Goal: Task Accomplishment & Management: Use online tool/utility

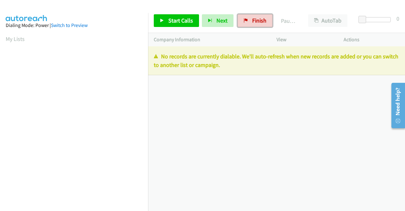
click at [258, 21] on span "Finish" at bounding box center [259, 20] width 14 height 7
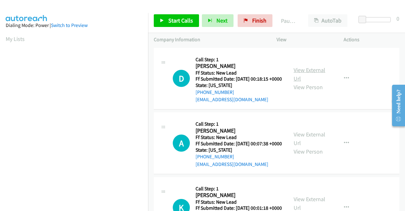
click at [308, 74] on link "View External Url" at bounding box center [310, 74] width 32 height 16
click at [308, 145] on link "View External Url" at bounding box center [310, 139] width 32 height 16
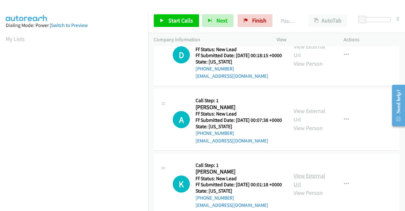
scroll to position [63, 0]
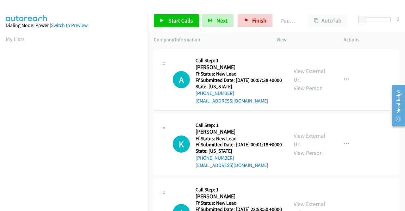
click at [311, 154] on div "View External Url View Person" at bounding box center [310, 144] width 33 height 26
click at [310, 148] on link "View External Url" at bounding box center [310, 140] width 32 height 16
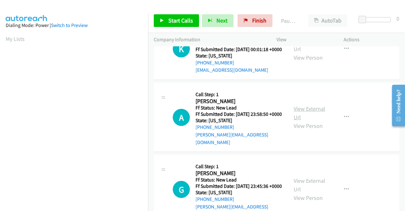
click at [310, 121] on link "View External Url" at bounding box center [310, 113] width 32 height 16
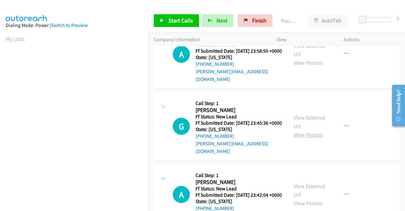
scroll to position [222, 0]
click at [313, 129] on link "View External Url" at bounding box center [310, 121] width 32 height 16
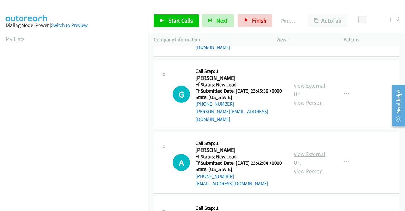
click at [316, 166] on link "View External Url" at bounding box center [310, 158] width 32 height 16
click at [166, 19] on link "Start Calls" at bounding box center [176, 20] width 45 height 13
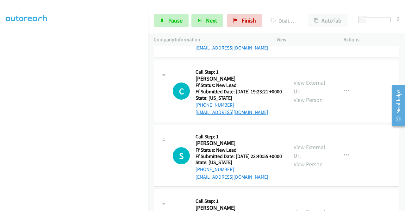
scroll to position [443, 0]
click at [309, 94] on link "View External Url" at bounding box center [310, 87] width 32 height 16
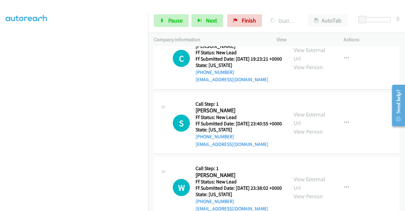
scroll to position [507, 0]
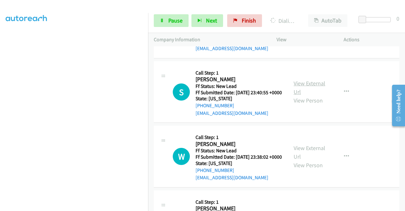
click at [295, 95] on link "View External Url" at bounding box center [310, 88] width 32 height 16
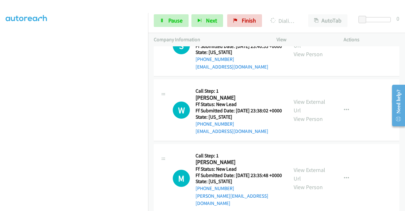
scroll to position [602, 0]
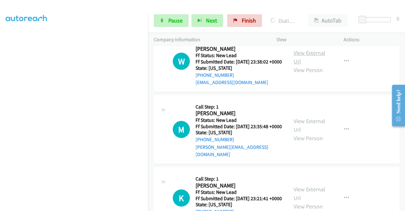
click at [306, 65] on link "View External Url" at bounding box center [310, 57] width 32 height 16
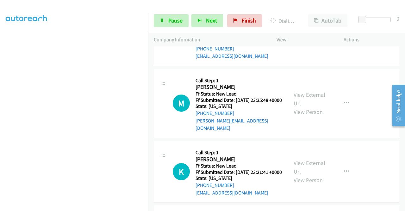
scroll to position [665, 0]
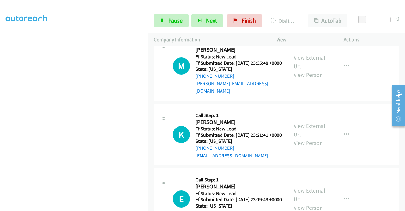
click at [309, 70] on link "View External Url" at bounding box center [310, 62] width 32 height 16
click at [296, 138] on link "View External Url" at bounding box center [310, 130] width 32 height 16
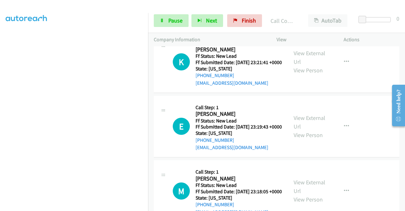
scroll to position [869, 0]
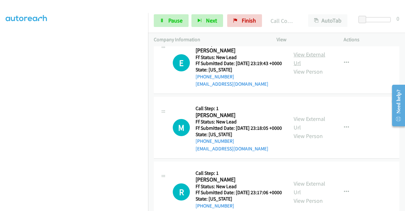
click at [314, 67] on link "View External Url" at bounding box center [310, 59] width 32 height 16
click at [310, 131] on link "View External Url" at bounding box center [310, 123] width 32 height 16
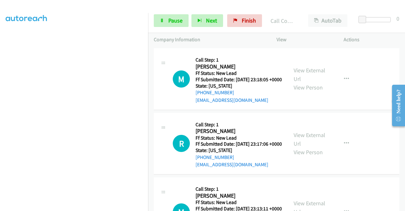
scroll to position [964, 0]
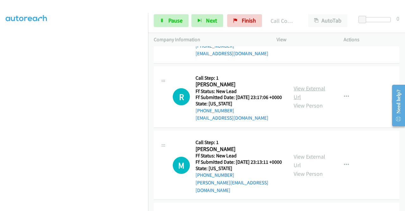
click at [306, 100] on link "View External Url" at bounding box center [310, 93] width 32 height 16
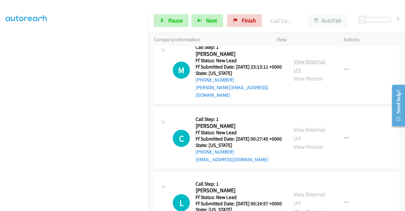
click at [294, 73] on link "View External Url" at bounding box center [310, 66] width 32 height 16
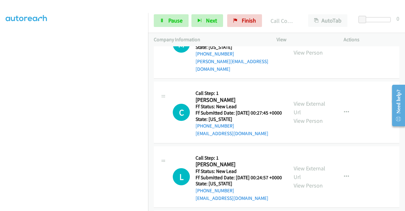
scroll to position [1122, 0]
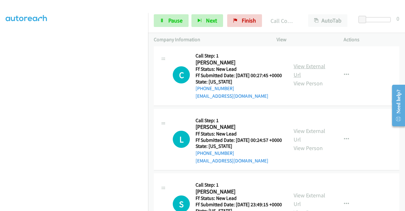
click at [310, 78] on link "View External Url" at bounding box center [310, 70] width 32 height 16
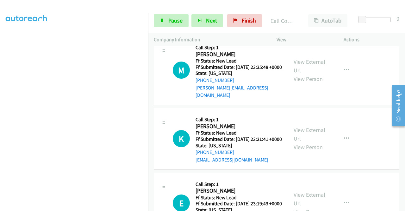
scroll to position [742, 0]
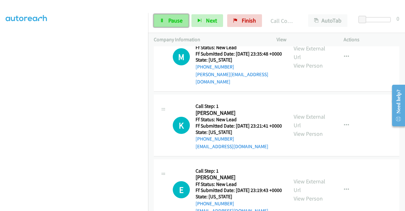
click at [179, 20] on span "Pause" at bounding box center [176, 20] width 14 height 7
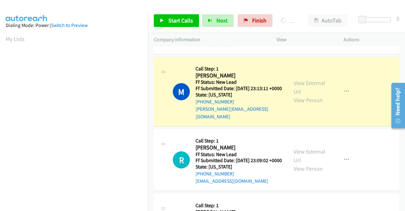
scroll to position [144, 0]
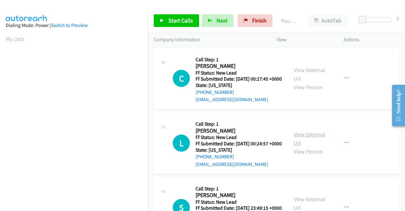
click at [306, 144] on link "View External Url" at bounding box center [310, 139] width 32 height 16
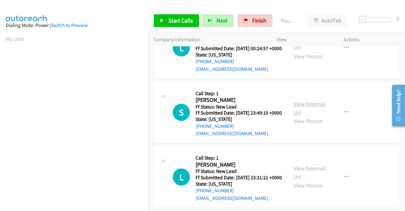
click at [307, 116] on link "View External Url" at bounding box center [310, 108] width 32 height 16
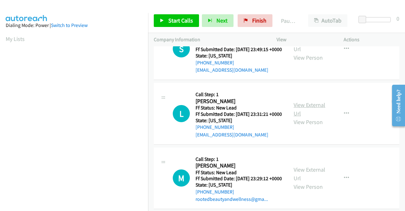
click at [305, 117] on link "View External Url" at bounding box center [310, 109] width 32 height 16
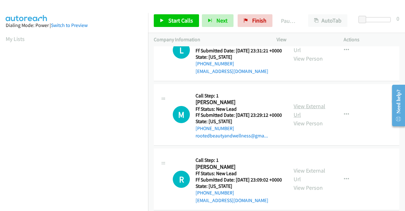
click at [306, 118] on link "View External Url" at bounding box center [310, 110] width 32 height 16
click at [171, 23] on span "Start Calls" at bounding box center [181, 20] width 25 height 7
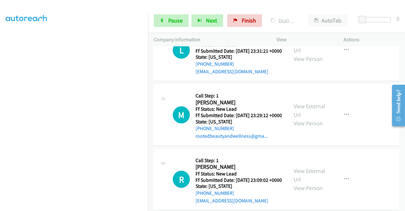
scroll to position [248, 0]
click at [174, 20] on span "Pause" at bounding box center [176, 20] width 14 height 7
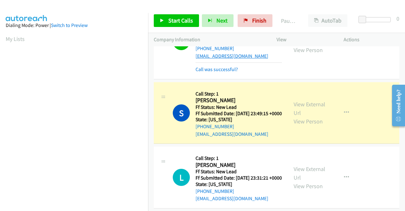
scroll to position [144, 0]
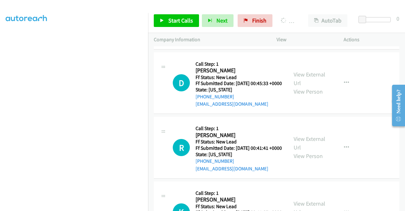
scroll to position [144, 0]
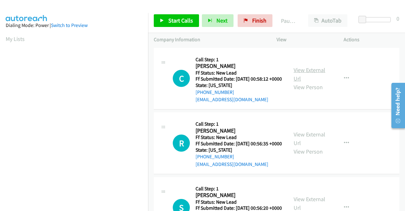
click at [306, 73] on link "View External Url" at bounding box center [310, 74] width 32 height 16
click at [316, 143] on link "View External Url" at bounding box center [310, 139] width 32 height 16
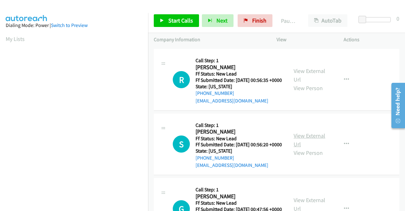
click at [302, 148] on link "View External Url" at bounding box center [310, 140] width 32 height 16
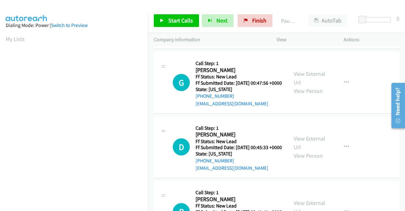
scroll to position [190, 0]
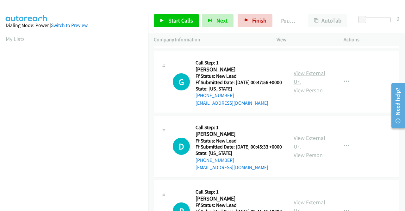
click at [308, 85] on link "View External Url" at bounding box center [310, 77] width 32 height 16
drag, startPoint x: 165, startPoint y: 20, endPoint x: 190, endPoint y: 18, distance: 24.4
click at [165, 20] on link "Start Calls" at bounding box center [176, 20] width 45 height 13
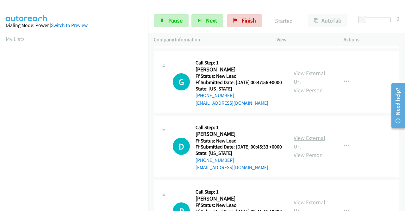
click at [315, 150] on link "View External Url" at bounding box center [310, 142] width 32 height 16
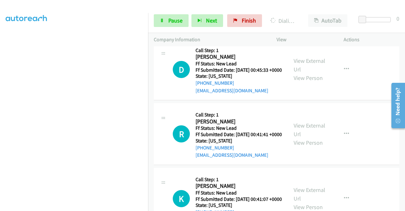
scroll to position [312, 0]
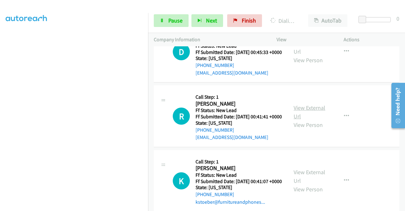
click at [304, 120] on link "View External Url" at bounding box center [310, 112] width 32 height 16
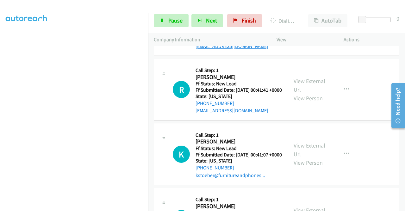
scroll to position [375, 0]
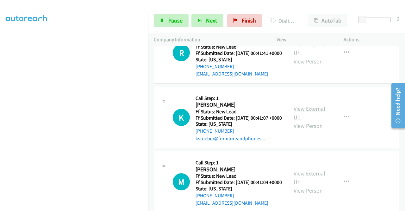
click at [300, 121] on link "View External Url" at bounding box center [310, 113] width 32 height 16
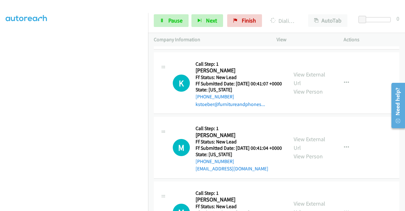
scroll to position [470, 0]
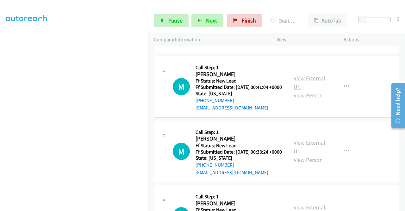
click at [302, 90] on link "View External Url" at bounding box center [310, 82] width 32 height 16
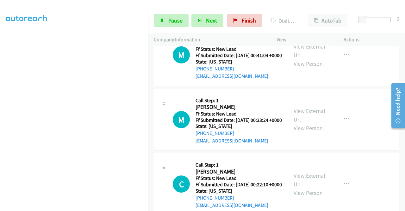
scroll to position [515, 0]
click at [307, 123] on link "View External Url" at bounding box center [310, 115] width 32 height 16
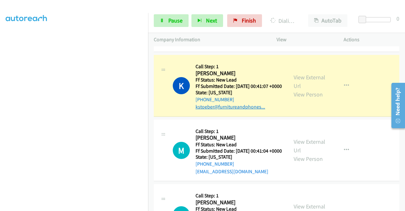
scroll to position [497, 0]
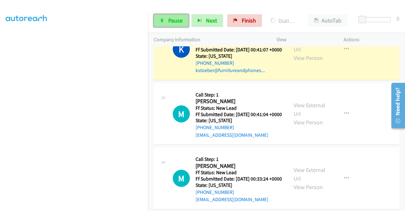
click at [160, 19] on icon at bounding box center [162, 21] width 4 height 4
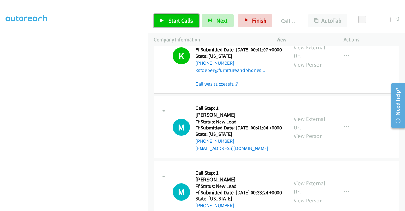
click at [176, 21] on span "Start Calls" at bounding box center [181, 20] width 25 height 7
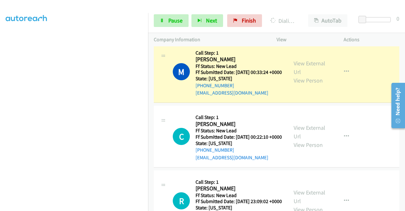
scroll to position [687, 0]
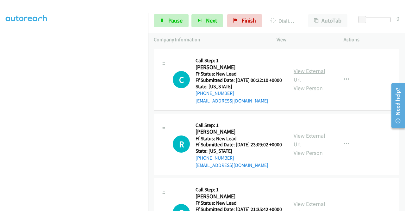
click at [316, 83] on link "View External Url" at bounding box center [310, 75] width 32 height 16
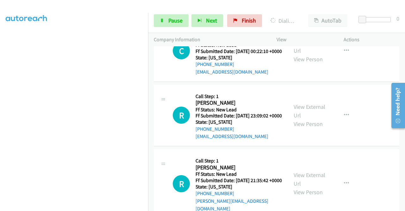
scroll to position [750, 0]
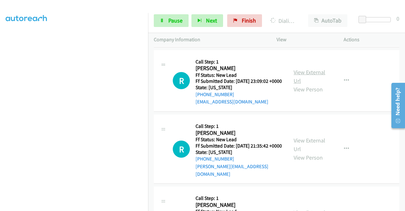
click at [305, 84] on link "View External Url" at bounding box center [310, 76] width 32 height 16
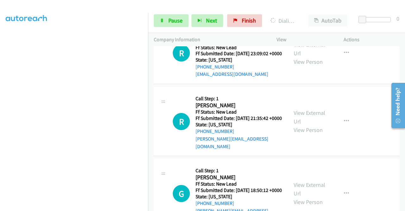
scroll to position [814, 0]
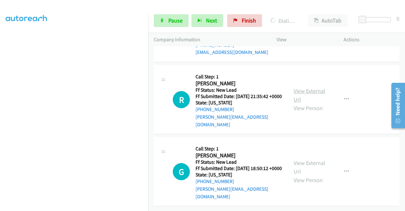
click at [300, 103] on link "View External Url" at bounding box center [310, 95] width 32 height 16
click at [307, 159] on link "View External Url" at bounding box center [310, 167] width 32 height 16
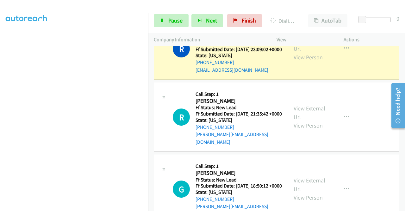
scroll to position [850, 0]
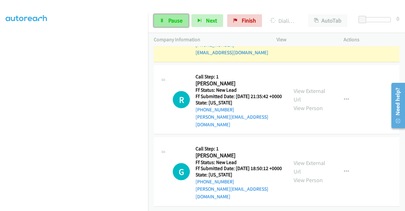
click at [171, 18] on span "Pause" at bounding box center [176, 20] width 14 height 7
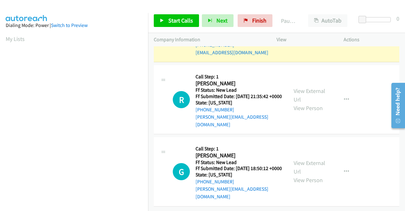
scroll to position [144, 0]
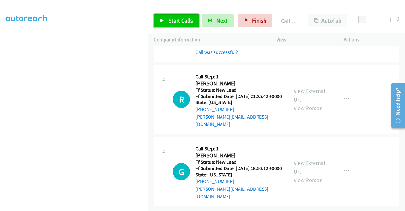
click at [170, 19] on span "Start Calls" at bounding box center [181, 20] width 25 height 7
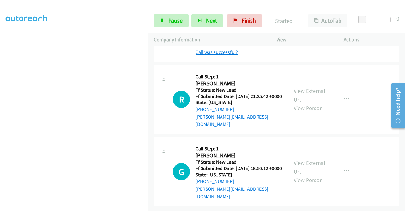
scroll to position [908, 0]
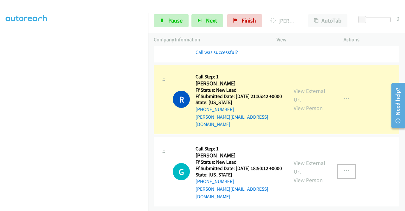
click at [344, 169] on icon "button" at bounding box center [346, 171] width 5 height 5
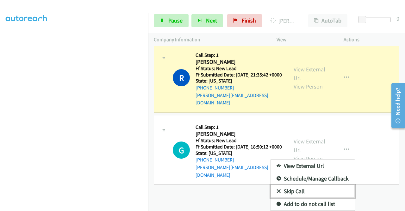
click at [295, 188] on link "Skip Call" at bounding box center [313, 191] width 84 height 13
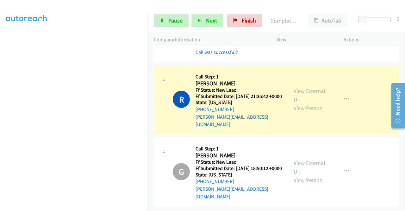
scroll to position [929, 0]
click at [172, 18] on span "Pause" at bounding box center [176, 20] width 14 height 7
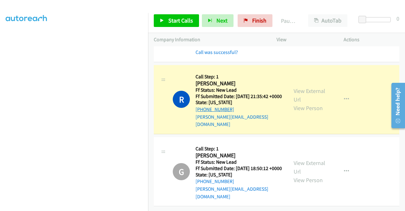
scroll to position [937, 0]
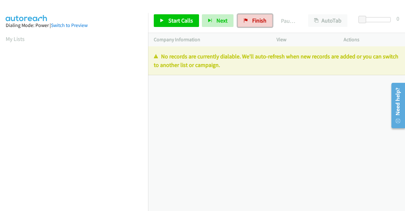
click at [252, 21] on span "Finish" at bounding box center [259, 20] width 14 height 7
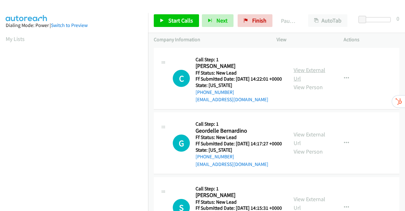
click at [308, 73] on link "View External Url" at bounding box center [310, 74] width 32 height 16
click at [308, 142] on link "View External Url" at bounding box center [310, 139] width 32 height 16
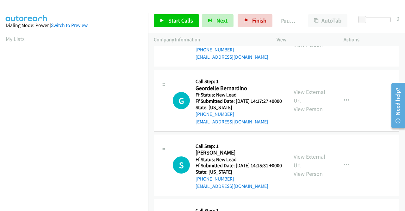
scroll to position [63, 0]
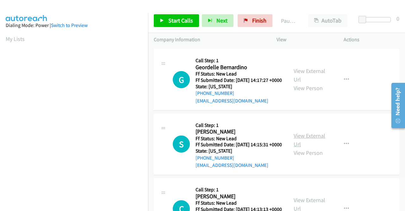
click at [311, 148] on link "View External Url" at bounding box center [310, 140] width 32 height 16
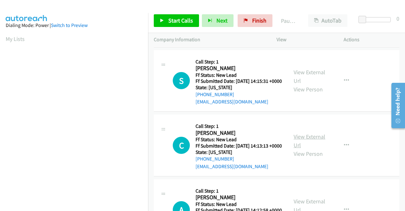
click at [313, 149] on link "View External Url" at bounding box center [310, 141] width 32 height 16
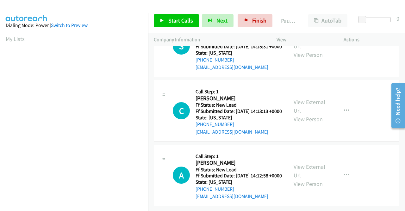
scroll to position [196, 0]
click at [307, 163] on link "View External Url" at bounding box center [310, 171] width 32 height 16
click at [180, 19] on span "Start Calls" at bounding box center [181, 20] width 25 height 7
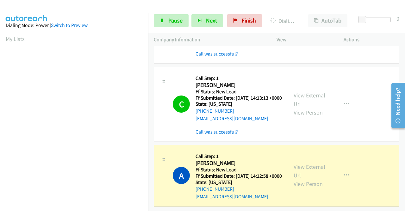
scroll to position [144, 0]
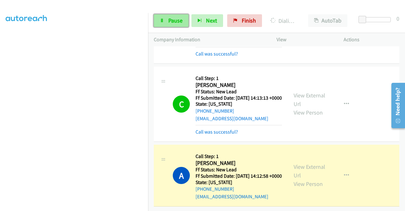
click at [169, 20] on span "Pause" at bounding box center [176, 20] width 14 height 7
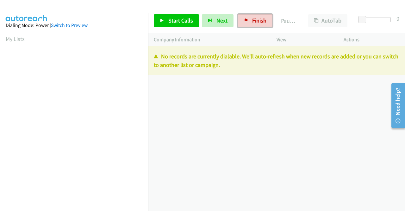
click at [258, 18] on span "Finish" at bounding box center [259, 20] width 14 height 7
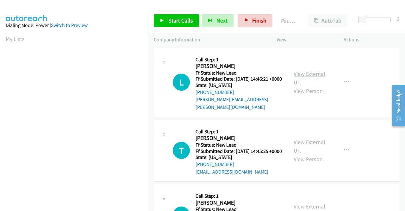
click at [308, 73] on link "View External Url" at bounding box center [310, 78] width 32 height 16
click at [309, 142] on link "View External Url" at bounding box center [310, 146] width 32 height 16
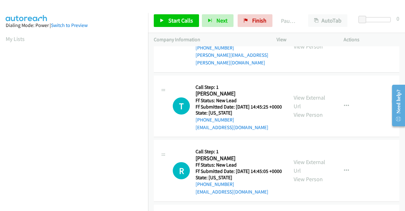
scroll to position [63, 0]
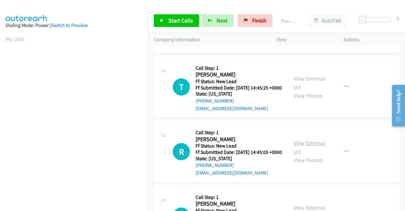
click at [308, 152] on link "View External Url" at bounding box center [310, 147] width 32 height 16
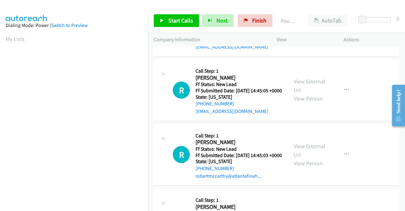
scroll to position [127, 0]
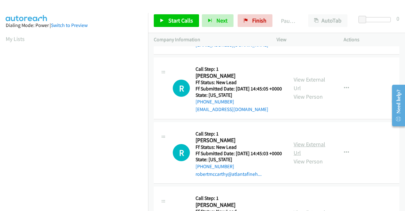
click at [304, 156] on link "View External Url" at bounding box center [310, 148] width 32 height 16
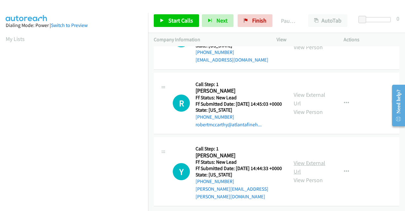
click at [311, 166] on link "View External Url" at bounding box center [310, 167] width 32 height 16
click at [170, 20] on span "Start Calls" at bounding box center [181, 20] width 25 height 7
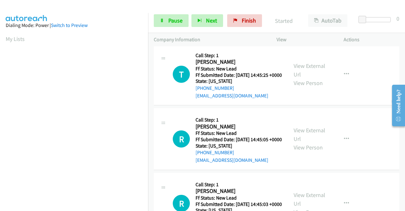
scroll to position [63, 0]
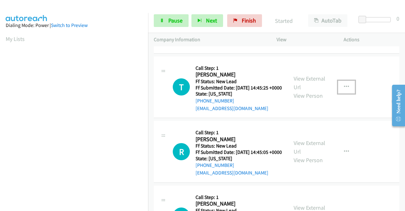
click at [346, 88] on icon "button" at bounding box center [346, 86] width 5 height 5
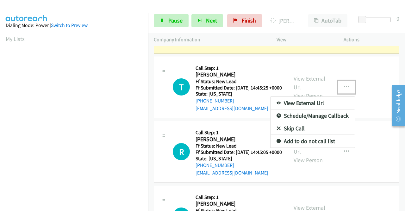
click at [294, 130] on link "Skip Call" at bounding box center [313, 128] width 84 height 13
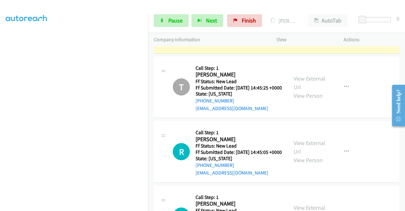
scroll to position [0, 0]
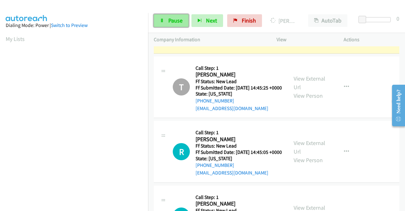
click at [172, 18] on span "Pause" at bounding box center [176, 20] width 14 height 7
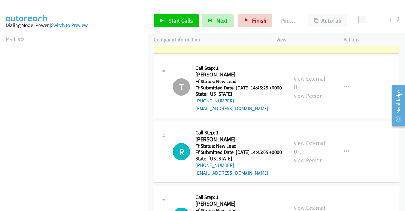
scroll to position [144, 0]
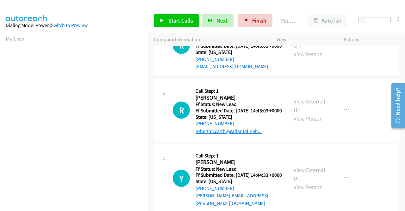
scroll to position [55, 0]
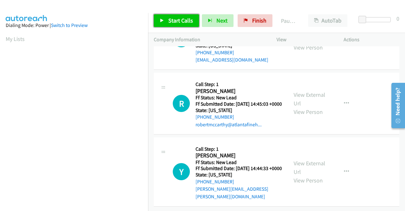
click at [185, 20] on span "Start Calls" at bounding box center [181, 20] width 25 height 7
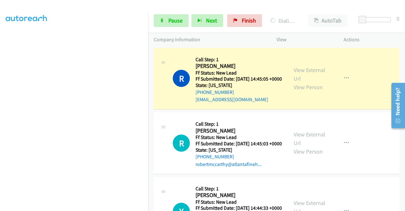
scroll to position [0, 0]
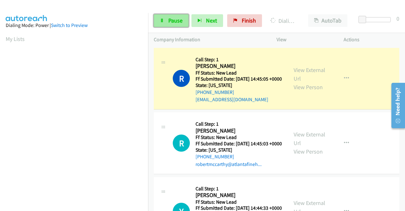
click at [176, 23] on span "Pause" at bounding box center [176, 20] width 14 height 7
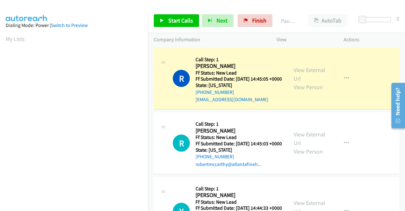
scroll to position [144, 0]
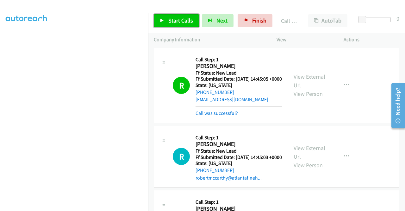
click at [170, 20] on span "Start Calls" at bounding box center [181, 20] width 25 height 7
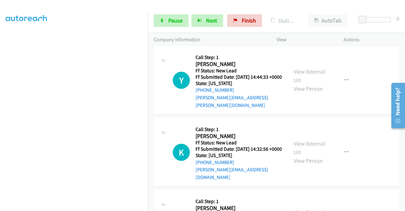
scroll to position [158, 0]
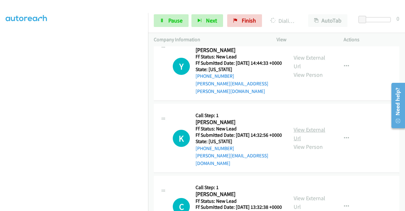
click at [321, 142] on link "View External Url" at bounding box center [310, 134] width 32 height 16
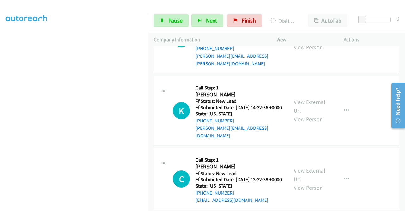
scroll to position [222, 0]
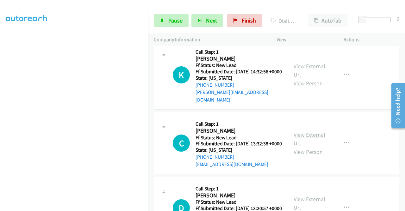
click at [294, 146] on link "View External Url" at bounding box center [310, 139] width 32 height 16
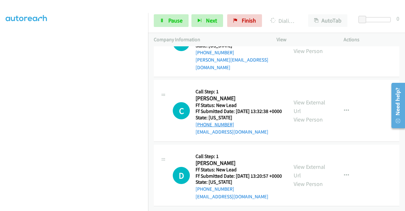
scroll to position [280, 0]
click at [297, 163] on link "View External Url" at bounding box center [310, 171] width 32 height 16
click at [174, 23] on span "Pause" at bounding box center [176, 20] width 14 height 7
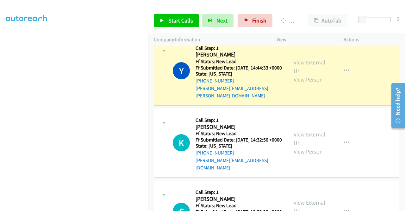
scroll to position [0, 0]
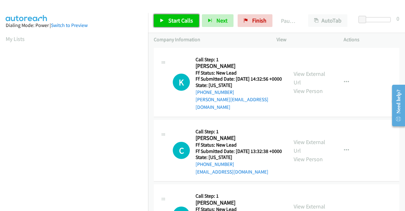
click at [174, 18] on span "Start Calls" at bounding box center [181, 20] width 25 height 7
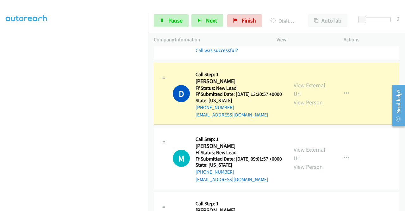
scroll to position [158, 0]
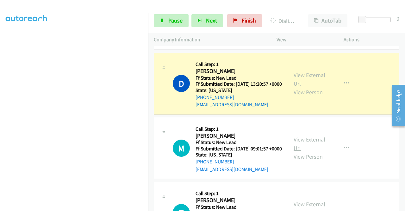
click at [312, 151] on link "View External Url" at bounding box center [310, 144] width 32 height 16
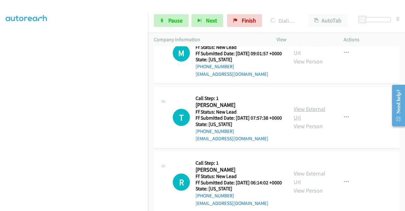
scroll to position [253, 0]
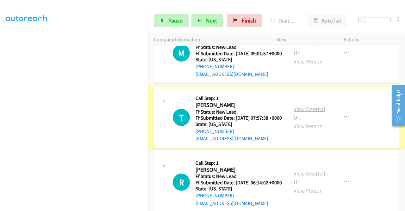
click at [302, 121] on link "View External Url" at bounding box center [310, 113] width 32 height 16
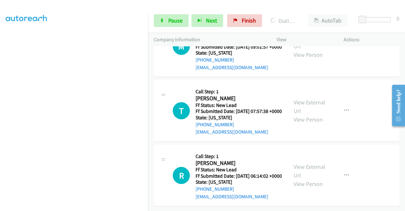
scroll to position [294, 0]
click at [297, 163] on link "View External Url" at bounding box center [310, 171] width 32 height 16
click at [166, 21] on link "Pause" at bounding box center [171, 20] width 35 height 13
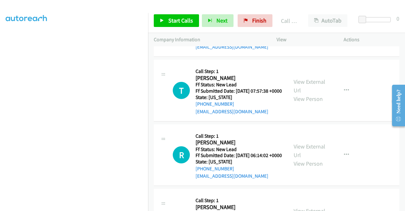
scroll to position [307, 0]
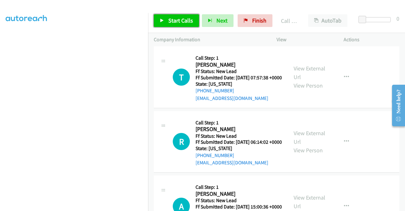
click at [167, 20] on link "Start Calls" at bounding box center [176, 20] width 45 height 13
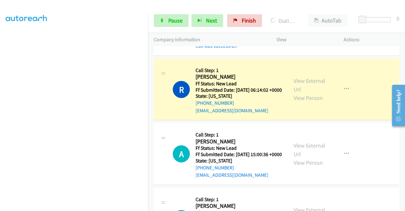
scroll to position [466, 0]
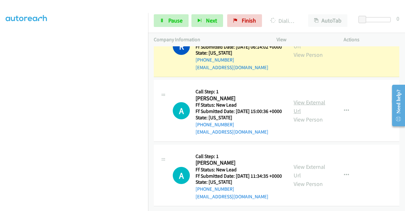
click at [308, 99] on link "View External Url" at bounding box center [310, 107] width 32 height 16
click at [306, 163] on link "View External Url" at bounding box center [310, 171] width 32 height 16
click at [178, 19] on span "Pause" at bounding box center [176, 20] width 14 height 7
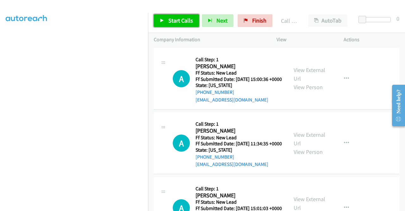
click at [168, 22] on link "Start Calls" at bounding box center [176, 20] width 45 height 13
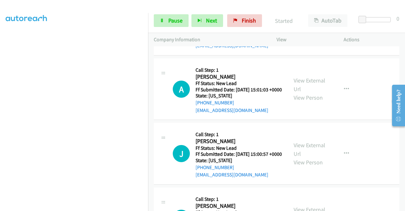
scroll to position [634, 0]
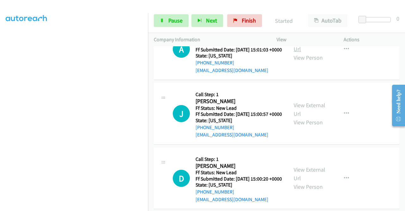
click at [306, 53] on link "View External Url" at bounding box center [310, 45] width 32 height 16
click at [295, 117] on link "View External Url" at bounding box center [310, 109] width 32 height 16
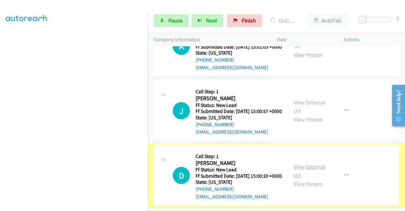
scroll to position [700, 0]
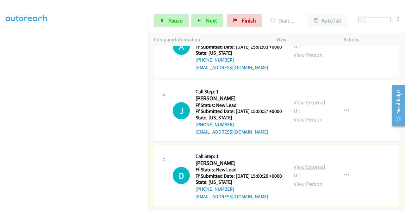
click at [307, 163] on link "View External Url" at bounding box center [310, 171] width 32 height 16
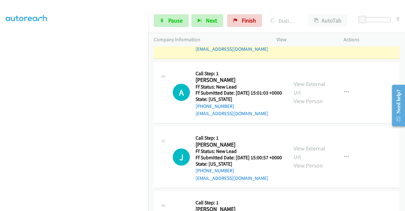
scroll to position [605, 0]
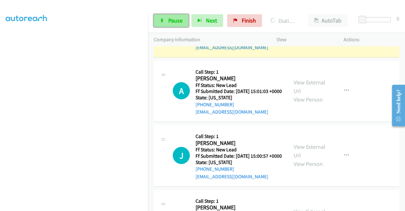
click at [175, 22] on span "Pause" at bounding box center [176, 20] width 14 height 7
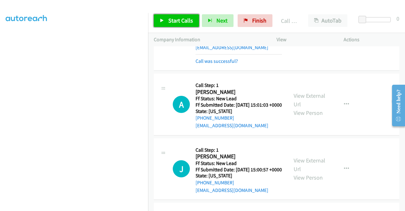
click at [174, 18] on span "Start Calls" at bounding box center [181, 20] width 25 height 7
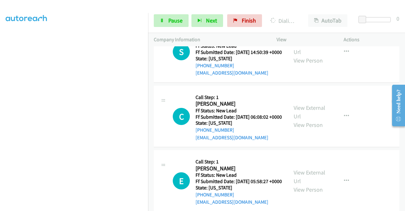
scroll to position [859, 0]
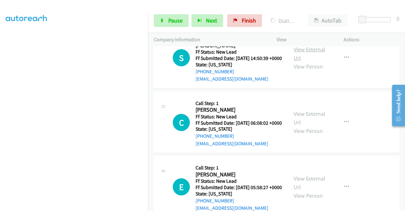
click at [304, 61] on link "View External Url" at bounding box center [310, 54] width 32 height 16
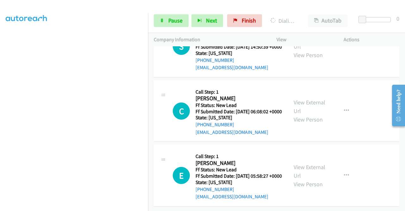
scroll to position [922, 0]
click at [300, 114] on link "View External Url" at bounding box center [310, 107] width 32 height 16
click at [305, 163] on link "View External Url" at bounding box center [310, 171] width 32 height 16
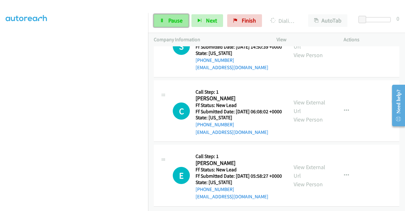
click at [169, 19] on span "Pause" at bounding box center [176, 20] width 14 height 7
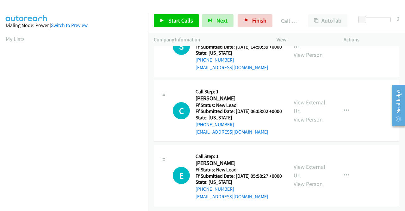
scroll to position [965, 0]
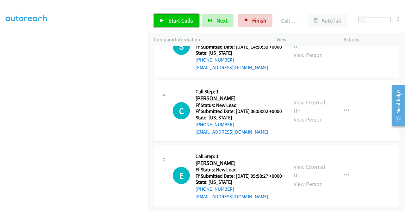
click at [171, 21] on span "Start Calls" at bounding box center [181, 20] width 25 height 7
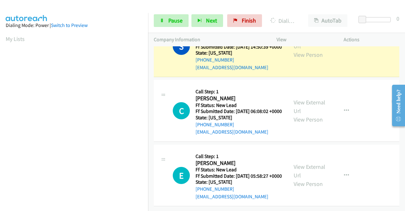
scroll to position [144, 0]
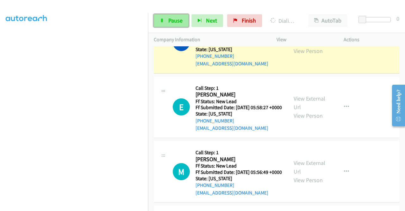
click at [171, 19] on span "Pause" at bounding box center [176, 20] width 14 height 7
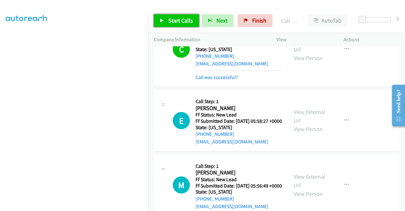
click at [169, 17] on span "Start Calls" at bounding box center [181, 20] width 25 height 7
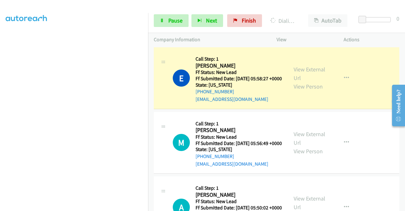
scroll to position [997, 0]
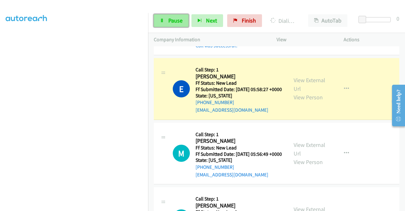
click at [169, 20] on span "Pause" at bounding box center [176, 20] width 14 height 7
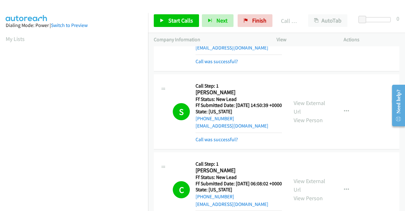
scroll to position [144, 0]
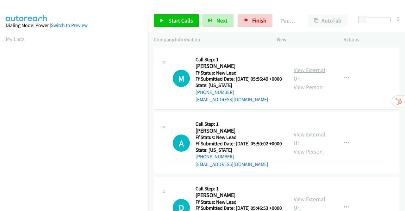
click at [307, 73] on link "View External Url" at bounding box center [310, 74] width 32 height 16
click at [310, 144] on link "View External Url" at bounding box center [310, 139] width 32 height 16
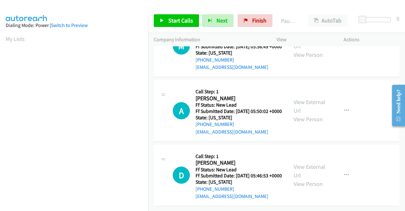
scroll to position [55, 0]
click at [309, 163] on link "View External Url" at bounding box center [310, 171] width 32 height 16
click at [344, 172] on icon "button" at bounding box center [346, 174] width 5 height 5
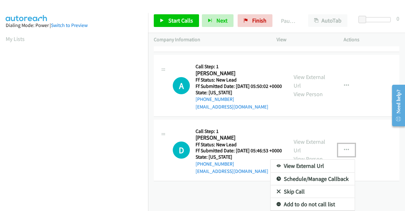
click at [291, 188] on link "Skip Call" at bounding box center [313, 191] width 84 height 13
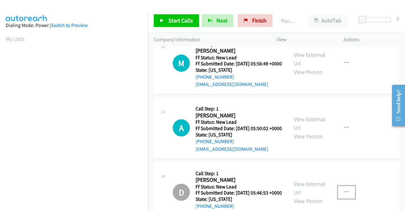
scroll to position [0, 0]
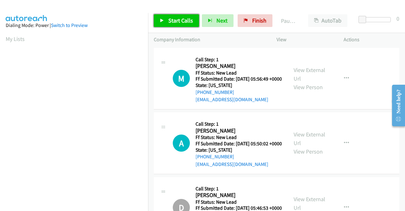
click at [177, 23] on span "Start Calls" at bounding box center [181, 20] width 25 height 7
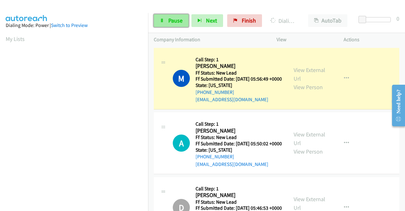
click at [174, 19] on span "Pause" at bounding box center [176, 20] width 14 height 7
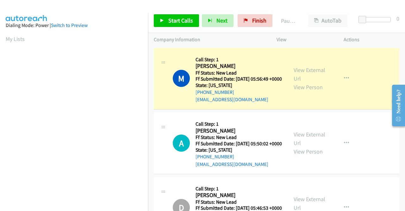
scroll to position [144, 0]
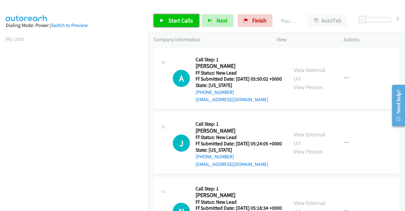
click at [181, 21] on span "Start Calls" at bounding box center [181, 20] width 25 height 7
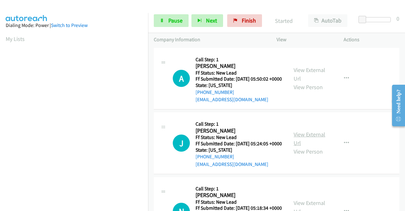
click at [312, 146] on link "View External Url" at bounding box center [310, 139] width 32 height 16
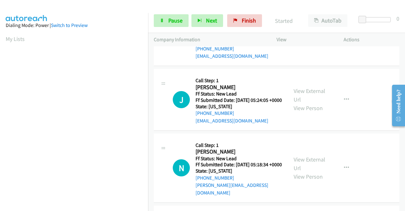
scroll to position [95, 0]
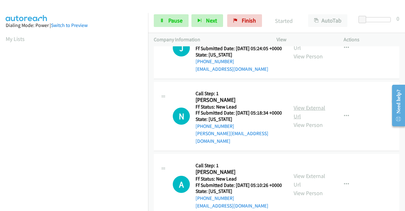
click at [318, 120] on link "View External Url" at bounding box center [310, 112] width 32 height 16
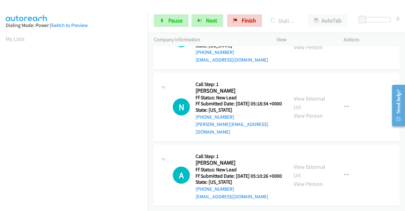
scroll to position [126, 0]
click at [307, 163] on link "View External Url" at bounding box center [310, 171] width 32 height 16
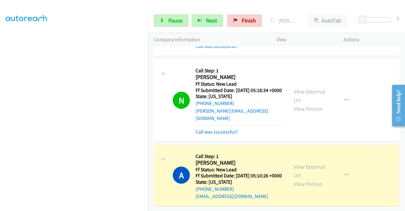
scroll to position [0, 0]
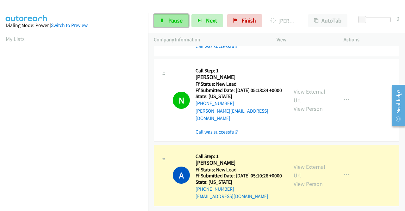
click at [167, 22] on link "Pause" at bounding box center [171, 20] width 35 height 13
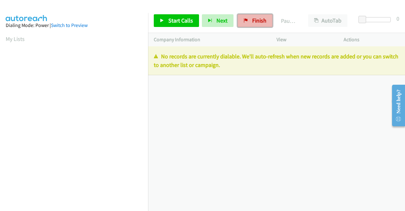
click at [250, 22] on link "Finish" at bounding box center [255, 20] width 35 height 13
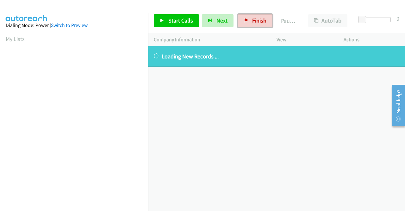
drag, startPoint x: 245, startPoint y: 17, endPoint x: 224, endPoint y: 36, distance: 27.8
click at [245, 17] on link "Finish" at bounding box center [255, 20] width 35 height 13
click at [252, 23] on span "Finish" at bounding box center [259, 20] width 14 height 7
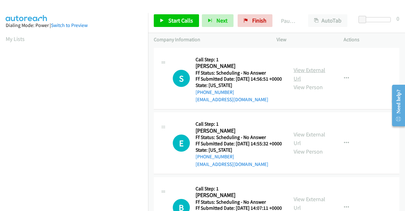
click at [303, 75] on link "View External Url" at bounding box center [310, 74] width 32 height 16
click at [315, 143] on link "View External Url" at bounding box center [310, 139] width 32 height 16
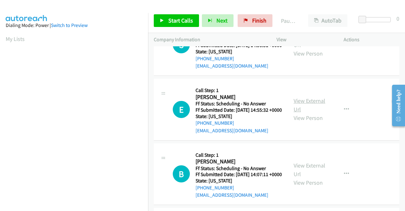
scroll to position [63, 0]
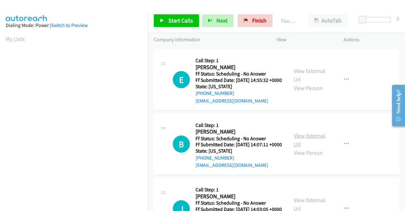
click at [312, 148] on link "View External Url" at bounding box center [310, 140] width 32 height 16
click at [177, 18] on span "Start Calls" at bounding box center [181, 20] width 25 height 7
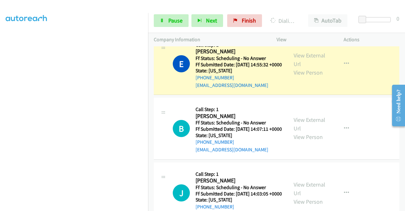
scroll to position [95, 0]
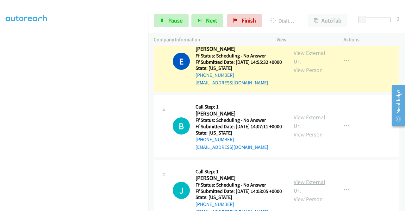
click at [305, 194] on link "View External Url" at bounding box center [310, 186] width 32 height 16
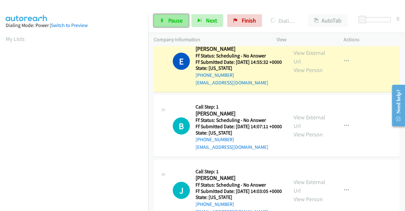
click at [173, 16] on link "Pause" at bounding box center [171, 20] width 35 height 13
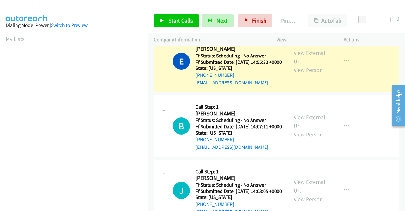
scroll to position [144, 0]
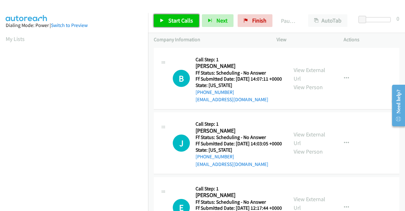
click at [166, 18] on link "Start Calls" at bounding box center [176, 20] width 45 height 13
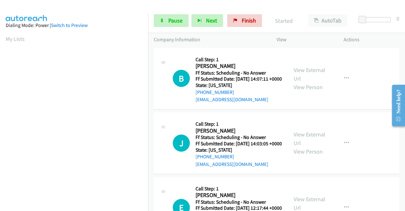
scroll to position [32, 0]
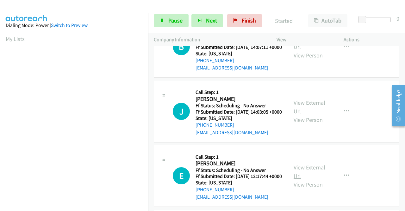
click at [317, 179] on link "View External Url" at bounding box center [310, 171] width 32 height 16
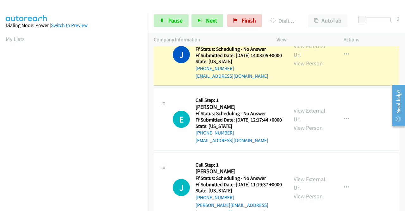
scroll to position [144, 0]
click at [309, 191] on link "View External Url" at bounding box center [310, 183] width 32 height 16
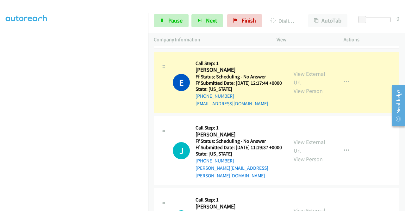
scroll to position [197, 0]
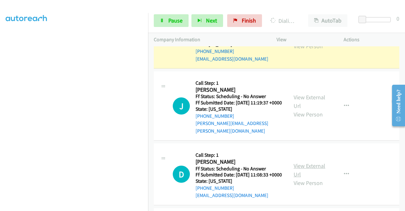
click at [305, 178] on link "View External Url" at bounding box center [310, 170] width 32 height 16
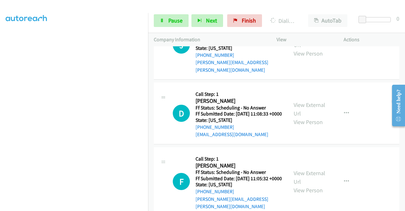
scroll to position [260, 0]
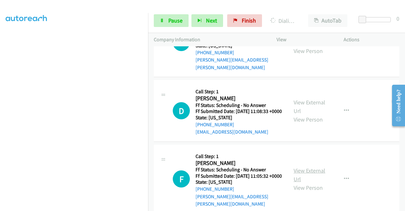
click at [302, 182] on link "View External Url" at bounding box center [310, 175] width 32 height 16
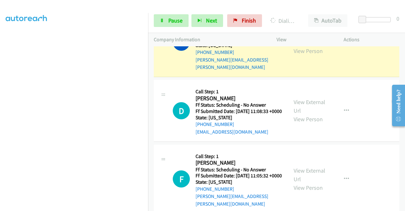
scroll to position [18, 0]
click at [172, 21] on span "Pause" at bounding box center [176, 20] width 14 height 7
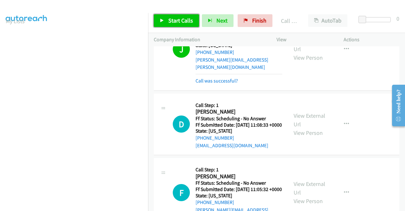
click at [166, 22] on link "Start Calls" at bounding box center [176, 20] width 45 height 13
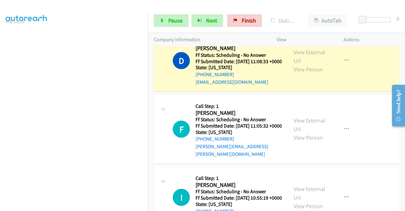
scroll to position [400, 0]
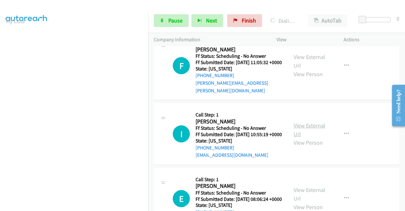
click at [306, 137] on link "View External Url" at bounding box center [310, 130] width 32 height 16
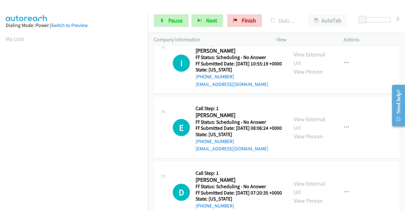
scroll to position [495, 0]
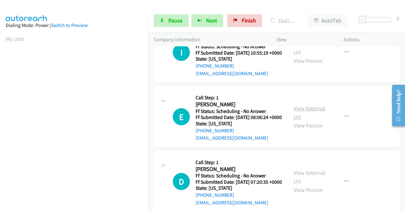
click at [312, 120] on link "View External Url" at bounding box center [310, 113] width 32 height 16
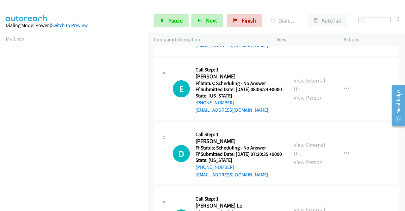
scroll to position [559, 0]
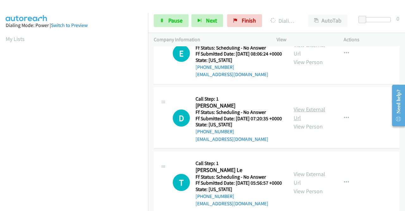
click at [297, 121] on link "View External Url" at bounding box center [310, 113] width 32 height 16
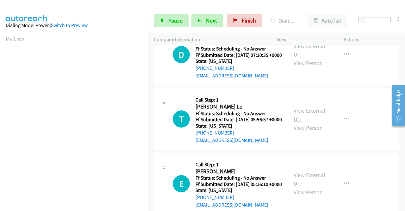
click at [299, 123] on link "View External Url" at bounding box center [310, 115] width 32 height 16
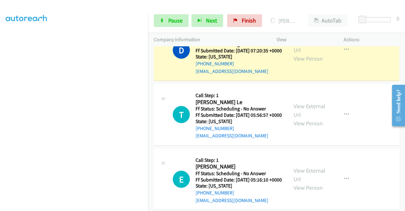
scroll to position [762, 0]
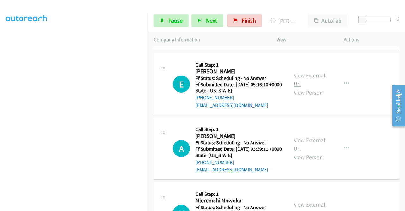
click at [299, 87] on link "View External Url" at bounding box center [310, 80] width 32 height 16
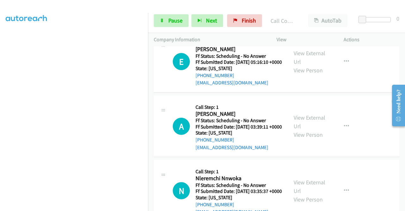
scroll to position [807, 0]
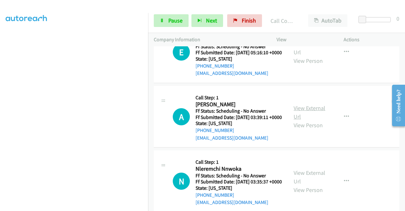
click at [315, 120] on link "View External Url" at bounding box center [310, 112] width 32 height 16
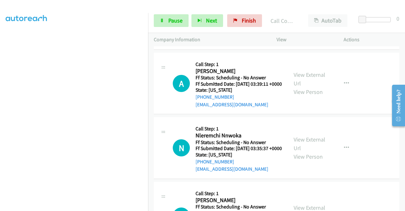
scroll to position [871, 0]
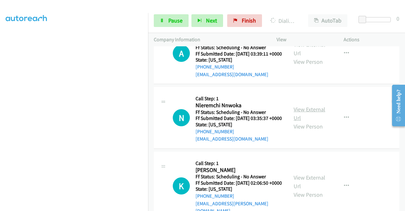
click at [297, 121] on link "View External Url" at bounding box center [310, 113] width 32 height 16
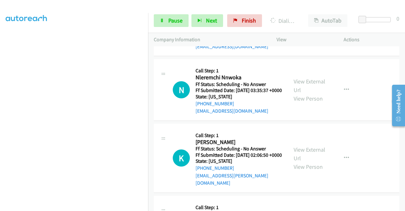
scroll to position [934, 0]
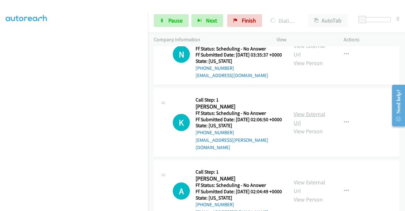
click at [298, 126] on link "View External Url" at bounding box center [310, 118] width 32 height 16
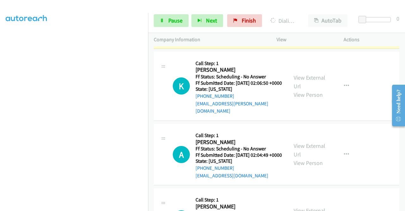
scroll to position [1074, 0]
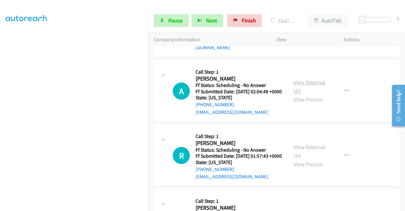
click at [308, 94] on link "View External Url" at bounding box center [310, 87] width 32 height 16
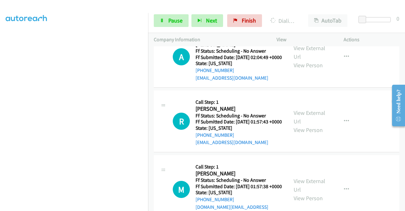
scroll to position [1138, 0]
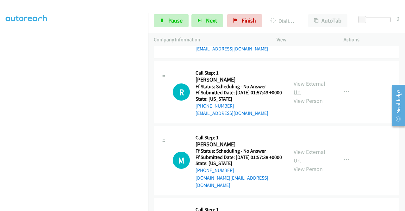
click at [305, 96] on link "View External Url" at bounding box center [310, 88] width 32 height 16
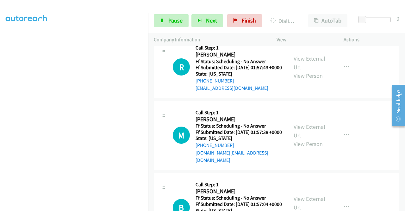
scroll to position [1201, 0]
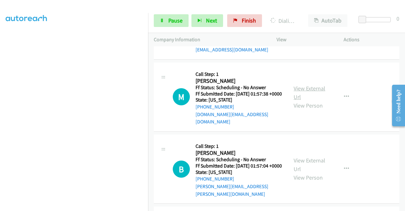
click at [299, 100] on link "View External Url" at bounding box center [310, 93] width 32 height 16
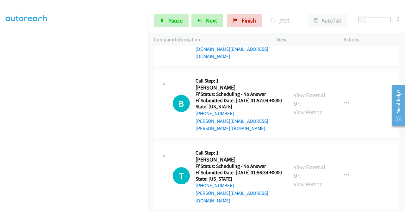
scroll to position [1341, 0]
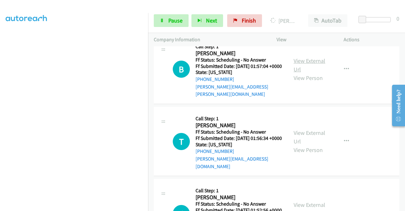
click at [306, 73] on link "View External Url" at bounding box center [310, 65] width 32 height 16
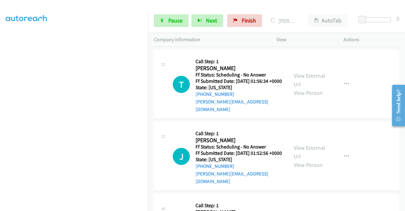
scroll to position [1404, 0]
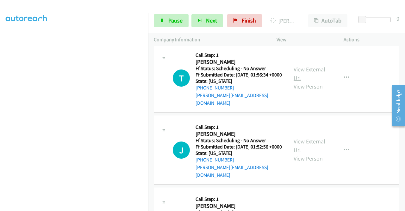
click at [301, 81] on link "View External Url" at bounding box center [310, 74] width 32 height 16
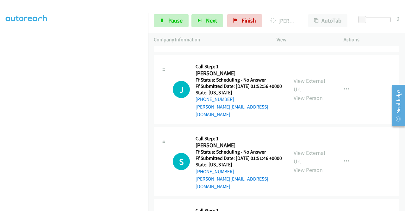
scroll to position [1468, 0]
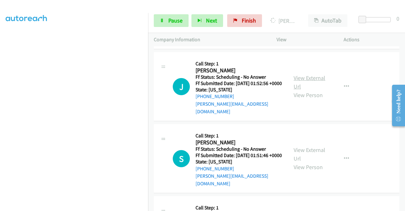
click at [302, 90] on link "View External Url" at bounding box center [310, 82] width 32 height 16
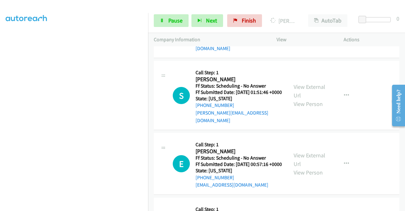
scroll to position [1595, 0]
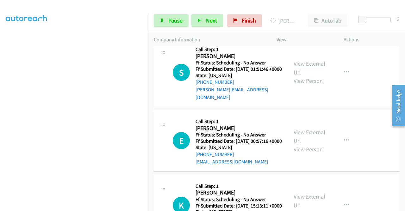
click at [310, 76] on link "View External Url" at bounding box center [310, 68] width 32 height 16
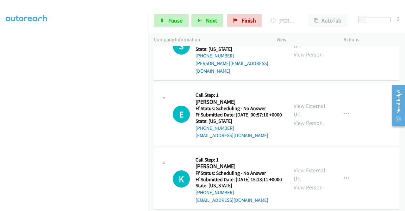
scroll to position [1658, 0]
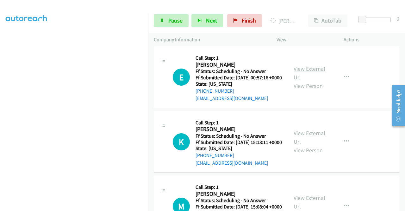
click at [307, 81] on link "View External Url" at bounding box center [310, 73] width 32 height 16
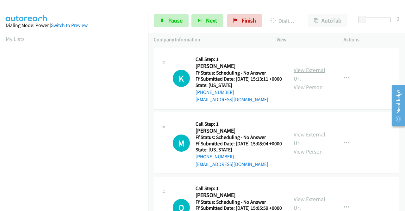
click at [306, 82] on link "View External Url" at bounding box center [310, 74] width 32 height 16
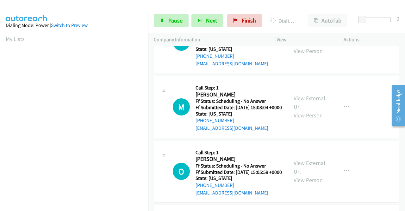
scroll to position [1798, 0]
click at [311, 110] on link "View External Url" at bounding box center [310, 102] width 32 height 16
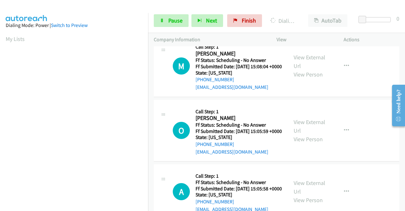
scroll to position [1861, 0]
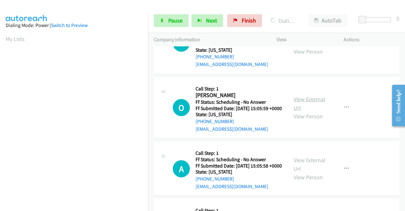
click at [304, 111] on link "View External Url" at bounding box center [310, 103] width 32 height 16
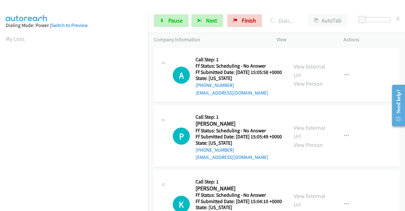
scroll to position [1988, 0]
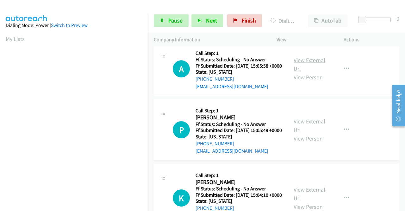
click at [299, 72] on link "View External Url" at bounding box center [310, 64] width 32 height 16
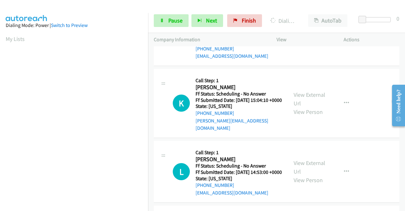
scroll to position [2083, 0]
click at [305, 38] on link "View External Url" at bounding box center [310, 30] width 32 height 16
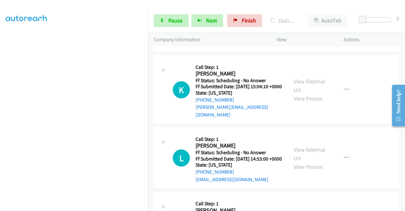
scroll to position [2146, 0]
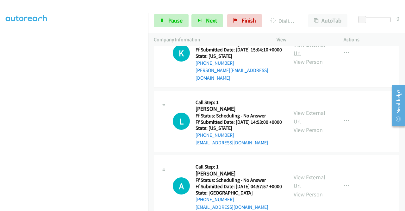
click at [299, 57] on link "View External Url" at bounding box center [310, 49] width 32 height 16
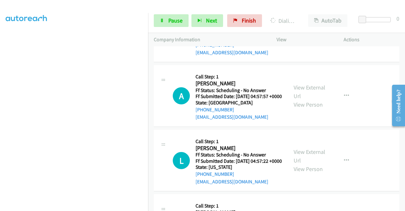
scroll to position [2273, 0]
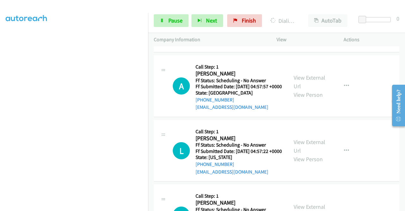
click at [307, 25] on link "View External Url" at bounding box center [310, 17] width 32 height 16
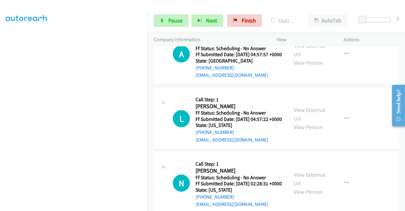
scroll to position [2336, 0]
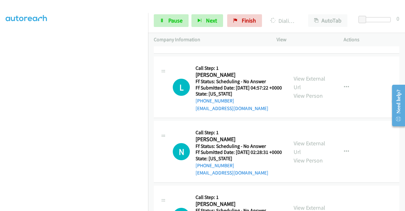
click at [303, 26] on link "View External Url" at bounding box center [310, 18] width 32 height 16
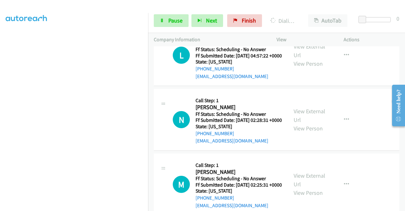
scroll to position [2400, 0]
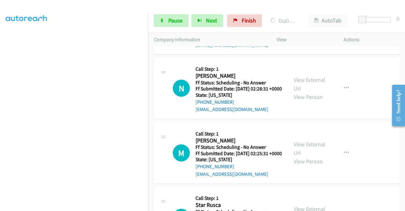
click at [301, 36] on div "View External Url View Person" at bounding box center [310, 24] width 33 height 26
click at [299, 27] on link "View External Url" at bounding box center [310, 19] width 32 height 16
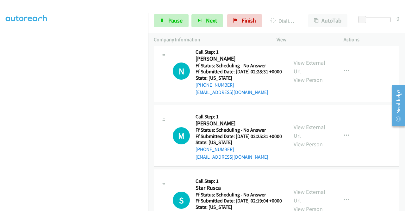
scroll to position [2463, 0]
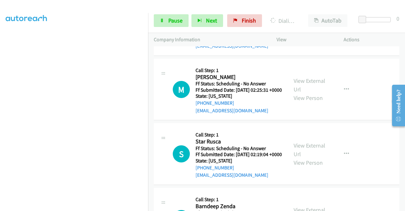
click at [303, 29] on link "View External Url" at bounding box center [310, 21] width 32 height 16
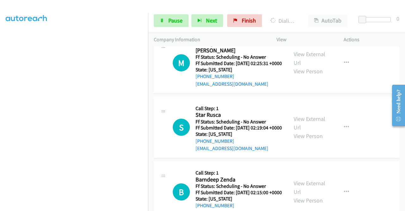
scroll to position [2603, 0]
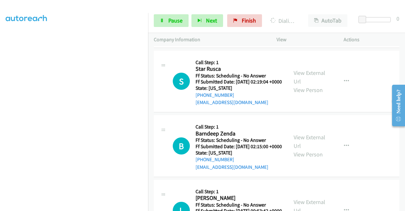
click at [306, 20] on link "View External Url" at bounding box center [310, 12] width 32 height 16
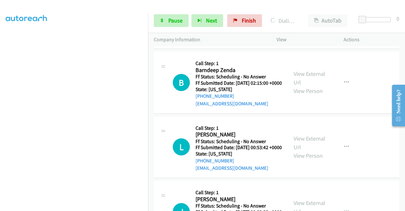
scroll to position [2666, 0]
click at [313, 22] on link "View External Url" at bounding box center [310, 14] width 32 height 16
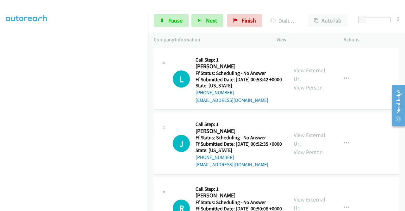
scroll to position [144, 0]
click at [171, 17] on span "Pause" at bounding box center [176, 20] width 14 height 7
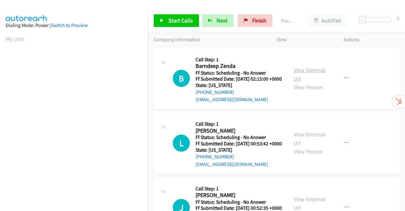
click at [304, 73] on link "View External Url" at bounding box center [310, 74] width 32 height 16
click at [306, 145] on link "View External Url" at bounding box center [310, 139] width 32 height 16
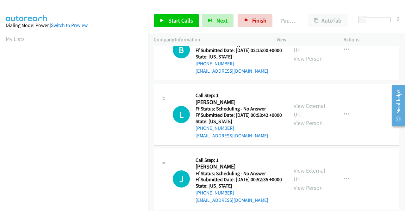
scroll to position [63, 0]
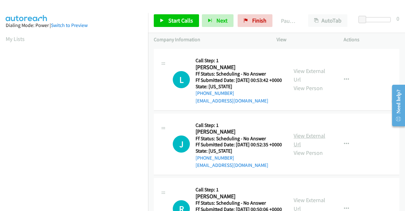
click at [312, 148] on link "View External Url" at bounding box center [310, 140] width 32 height 16
drag, startPoint x: 175, startPoint y: 21, endPoint x: 179, endPoint y: 17, distance: 5.2
click at [175, 21] on span "Start Calls" at bounding box center [181, 20] width 25 height 7
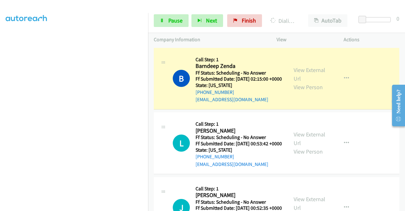
scroll to position [144, 0]
click at [178, 22] on span "Pause" at bounding box center [176, 20] width 14 height 7
click at [177, 21] on div "Start Calls Pause Next Finish" at bounding box center [209, 20] width 111 height 13
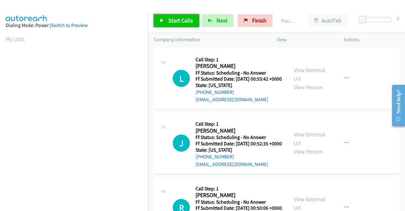
click at [174, 21] on span "Start Calls" at bounding box center [181, 20] width 25 height 7
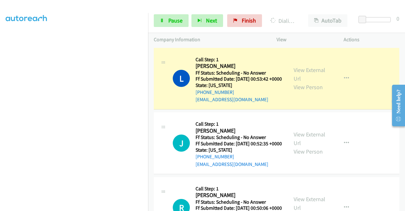
scroll to position [144, 0]
click at [173, 17] on span "Pause" at bounding box center [176, 20] width 14 height 7
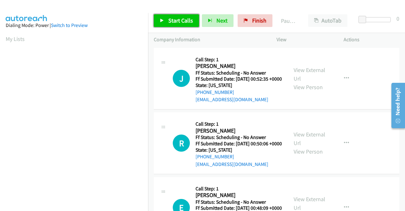
click at [170, 20] on span "Start Calls" at bounding box center [181, 20] width 25 height 7
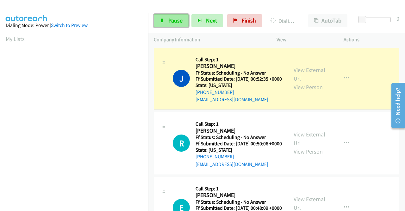
click at [169, 21] on span "Pause" at bounding box center [176, 20] width 14 height 7
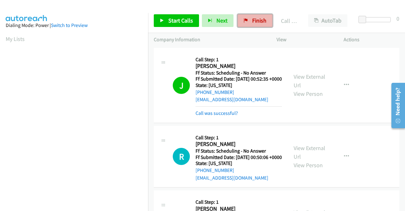
click at [255, 20] on span "Finish" at bounding box center [259, 20] width 14 height 7
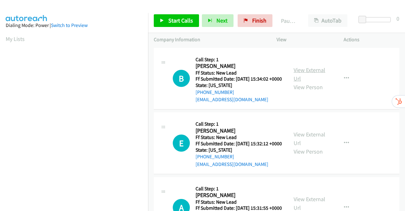
click at [309, 74] on link "View External Url" at bounding box center [310, 74] width 32 height 16
click at [316, 145] on link "View External Url" at bounding box center [310, 139] width 32 height 16
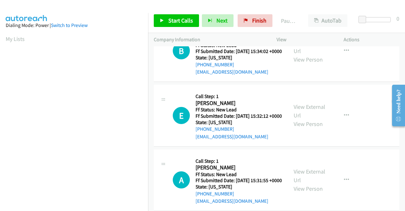
scroll to position [63, 0]
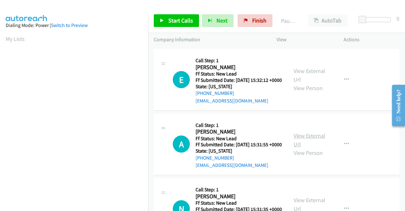
click at [316, 148] on link "View External Url" at bounding box center [310, 140] width 32 height 16
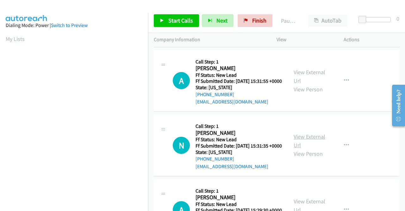
click at [306, 149] on link "View External Url" at bounding box center [310, 141] width 32 height 16
click at [166, 18] on link "Start Calls" at bounding box center [176, 20] width 45 height 13
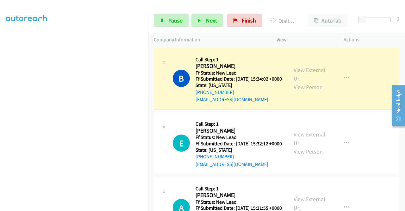
scroll to position [0, 0]
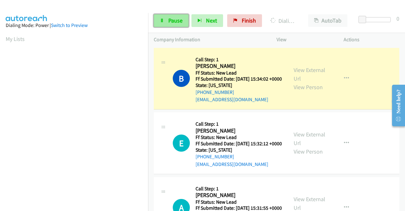
click at [175, 19] on span "Pause" at bounding box center [176, 20] width 14 height 7
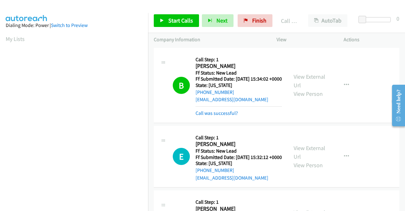
scroll to position [144, 0]
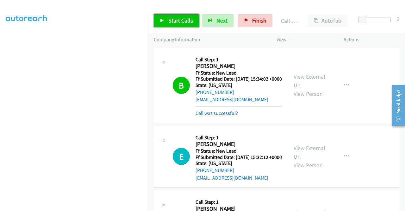
click at [174, 18] on span "Start Calls" at bounding box center [181, 20] width 25 height 7
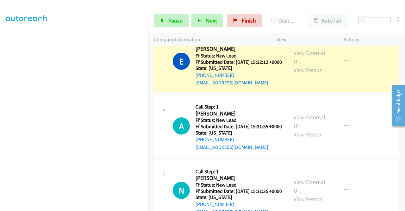
scroll to position [127, 0]
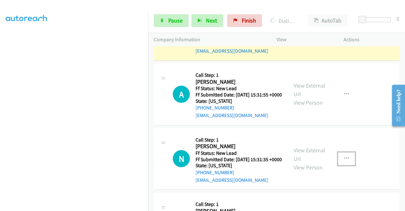
click at [344, 161] on icon "button" at bounding box center [346, 158] width 5 height 5
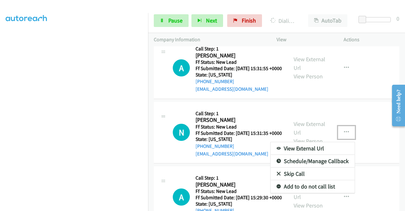
scroll to position [190, 0]
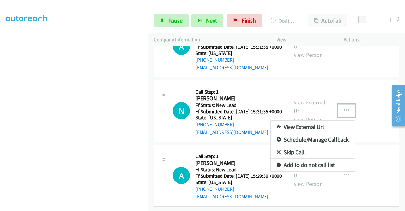
click at [290, 156] on link "Skip Call" at bounding box center [313, 152] width 84 height 13
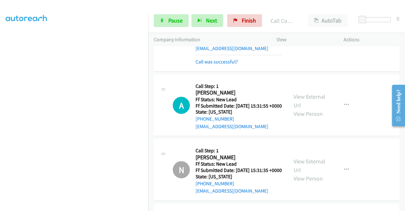
scroll to position [108, 0]
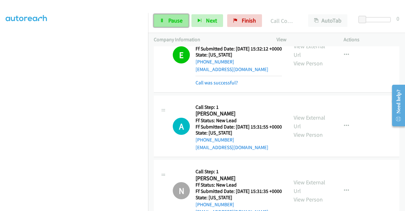
click at [172, 21] on span "Pause" at bounding box center [176, 20] width 14 height 7
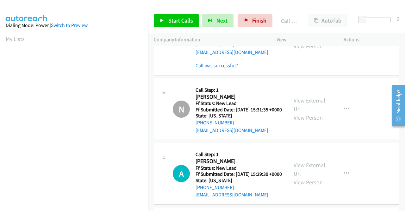
scroll to position [210, 0]
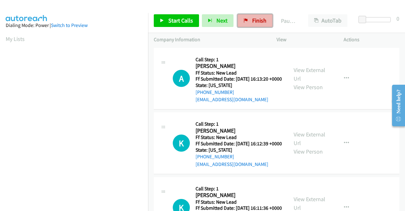
click at [244, 16] on link "Finish" at bounding box center [255, 20] width 35 height 13
